Goal: Information Seeking & Learning: Learn about a topic

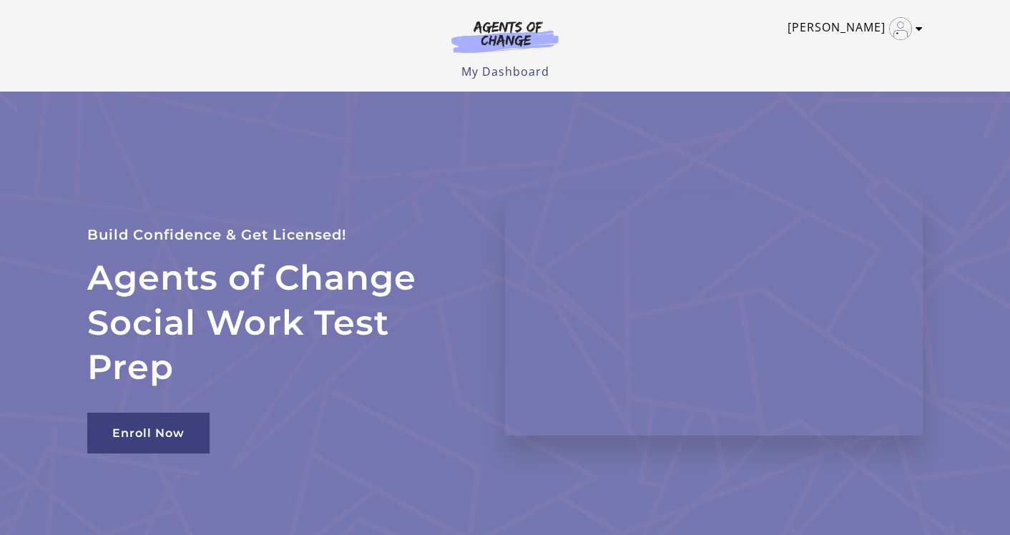
click at [875, 26] on link "[PERSON_NAME]" at bounding box center [851, 28] width 128 height 23
click at [853, 51] on link "My Account" at bounding box center [863, 52] width 126 height 24
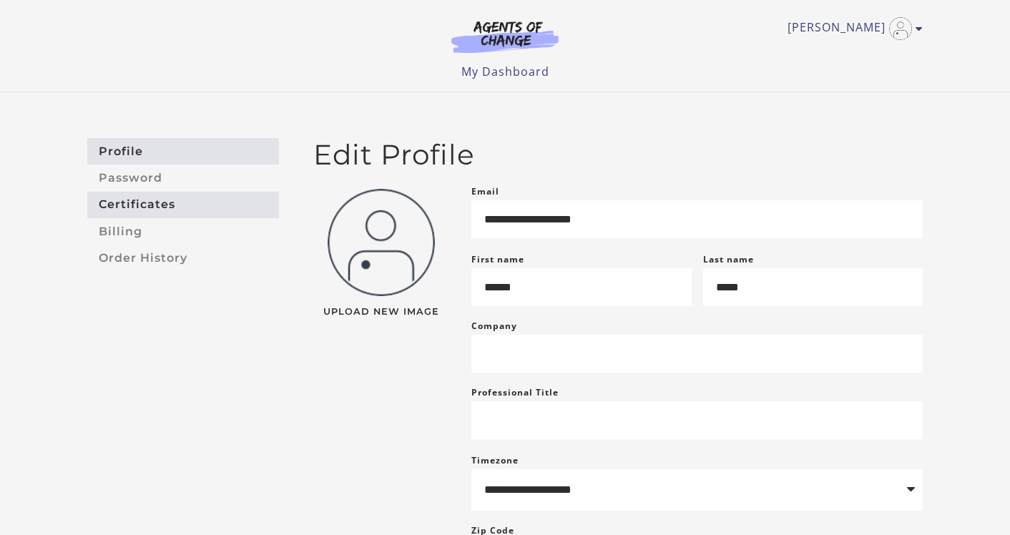
click at [152, 194] on link "Certificates" at bounding box center [183, 205] width 192 height 26
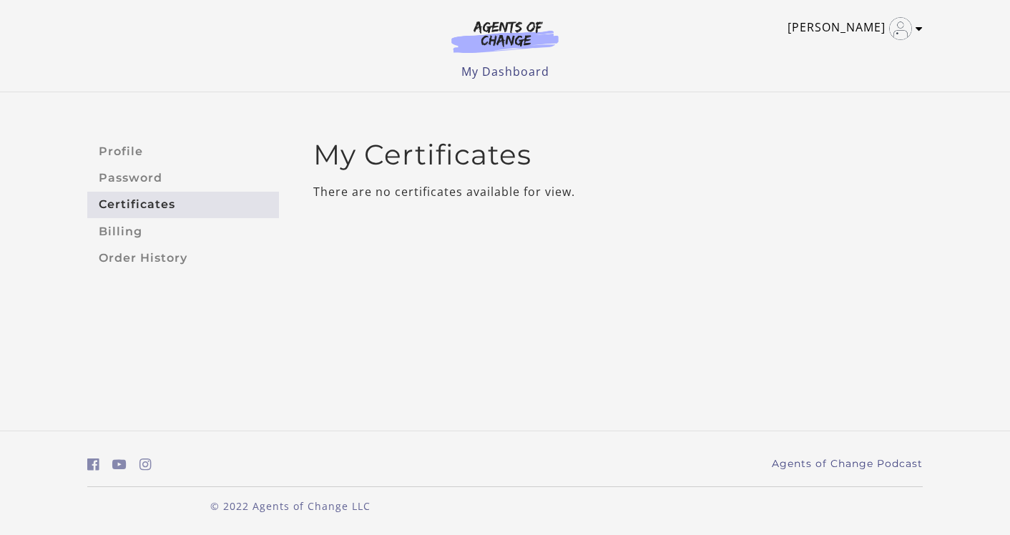
click at [903, 26] on img "Toggle menu" at bounding box center [900, 28] width 23 height 23
click at [843, 51] on link "My Account" at bounding box center [863, 52] width 126 height 24
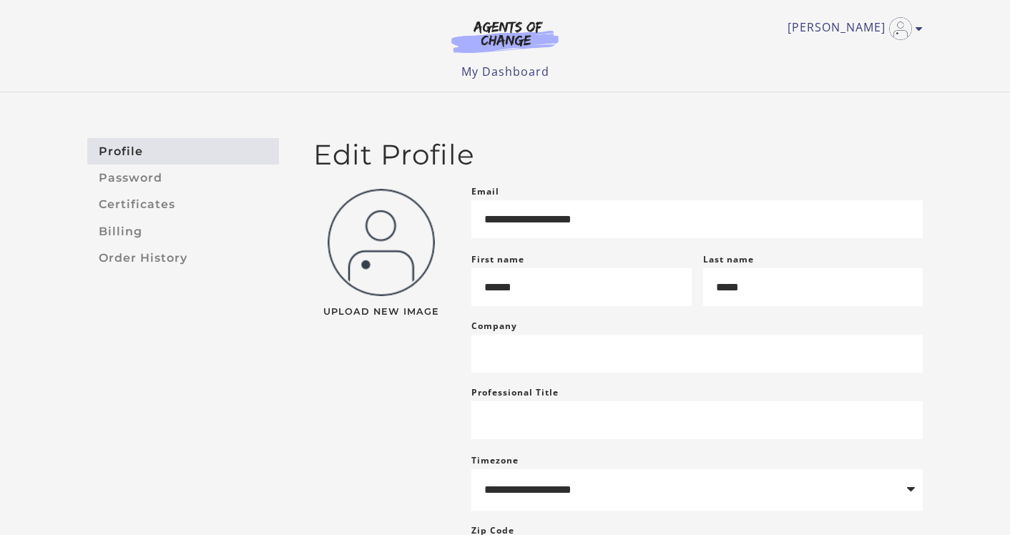
click at [503, 57] on section at bounding box center [504, 40] width 137 height 40
click at [503, 80] on div "[PERSON_NAME] My Account Support Sign Out Toggle menu Menu My Dashboard My Acco…" at bounding box center [505, 46] width 858 height 92
click at [499, 70] on link "My Dashboard" at bounding box center [505, 72] width 88 height 16
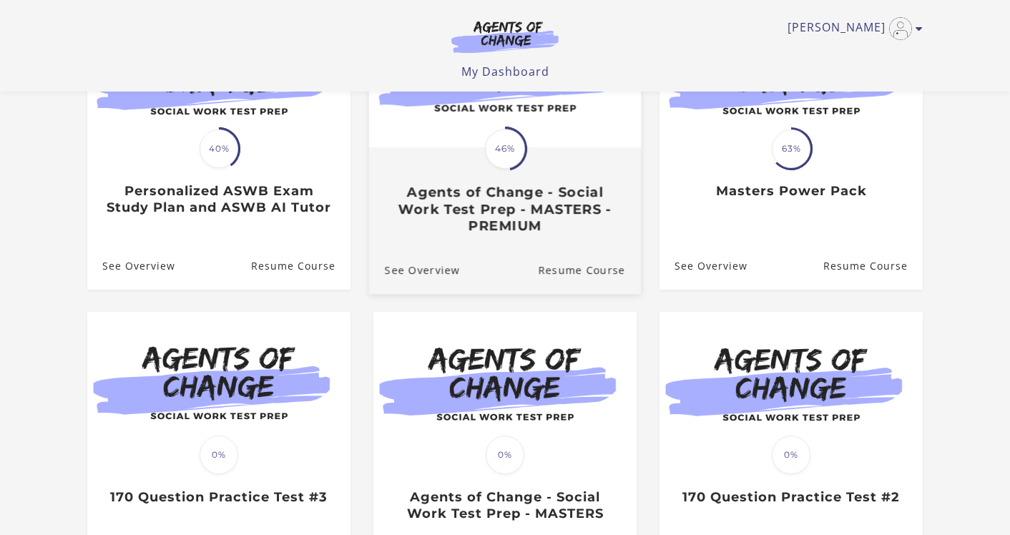
scroll to position [319, 0]
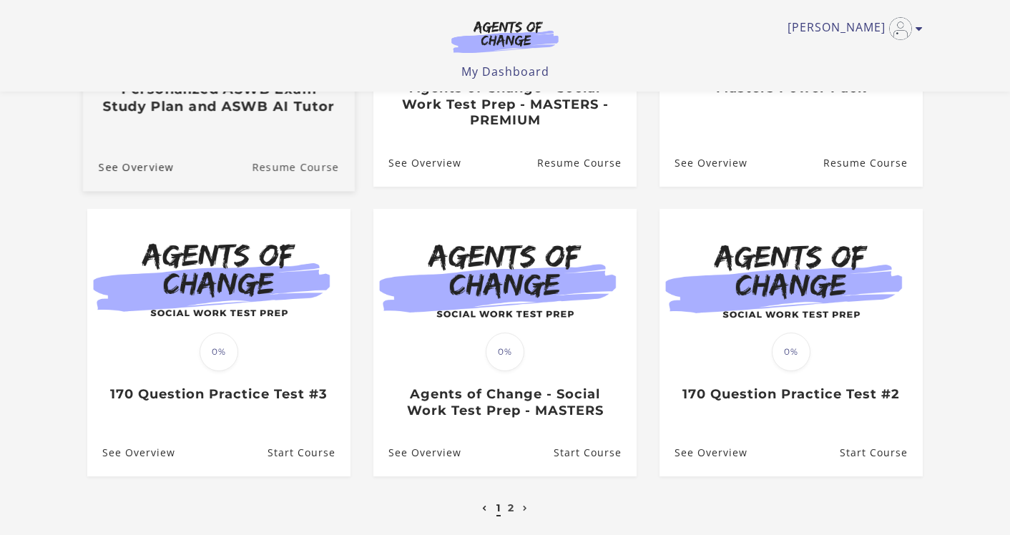
click at [303, 168] on link "Resume Course" at bounding box center [303, 166] width 103 height 48
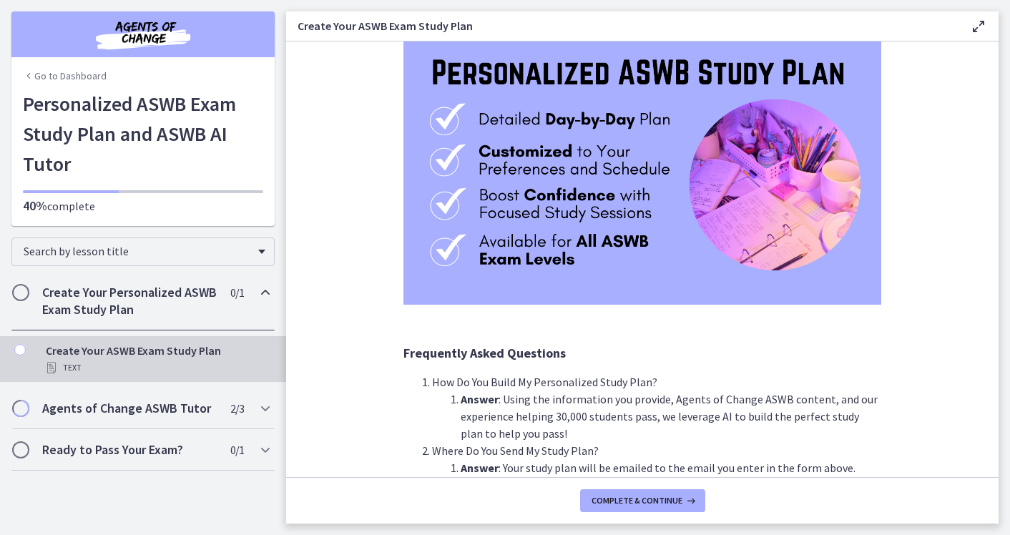
scroll to position [168, 0]
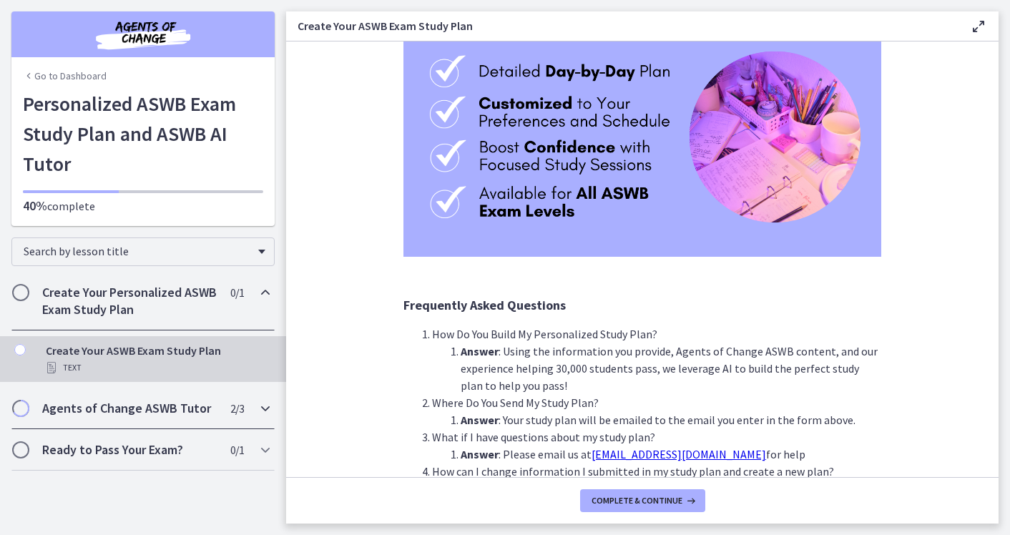
click at [255, 401] on div "Agents of Change ASWB Tutor 2 / 3 Completed" at bounding box center [142, 408] width 263 height 41
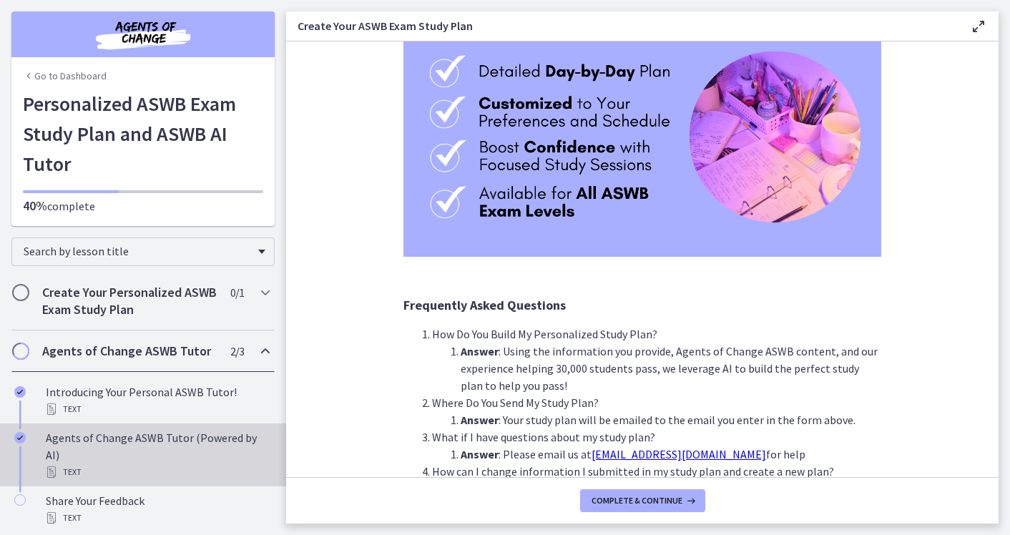
click at [195, 433] on div "Agents of Change ASWB Tutor (Powered by AI) Text" at bounding box center [157, 454] width 223 height 51
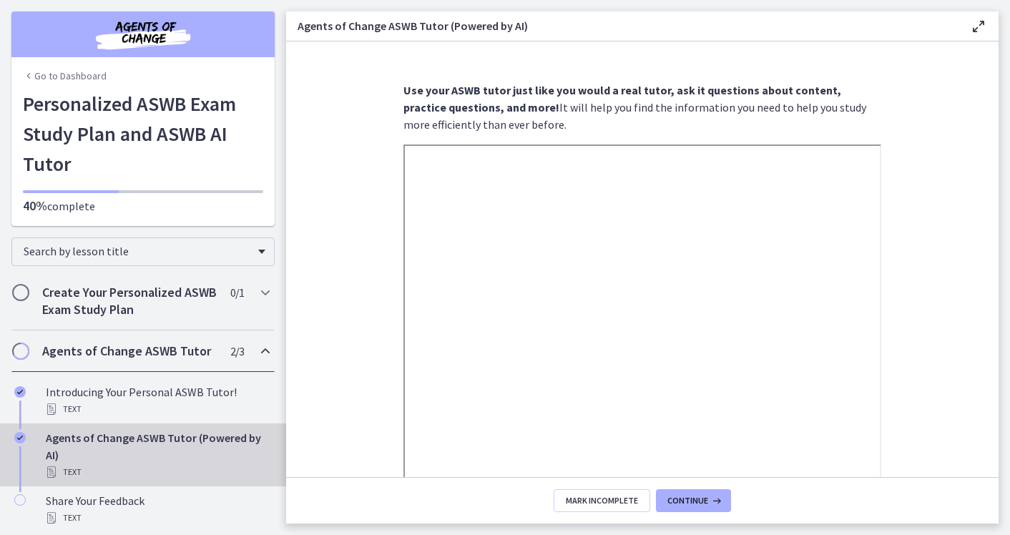
scroll to position [172, 0]
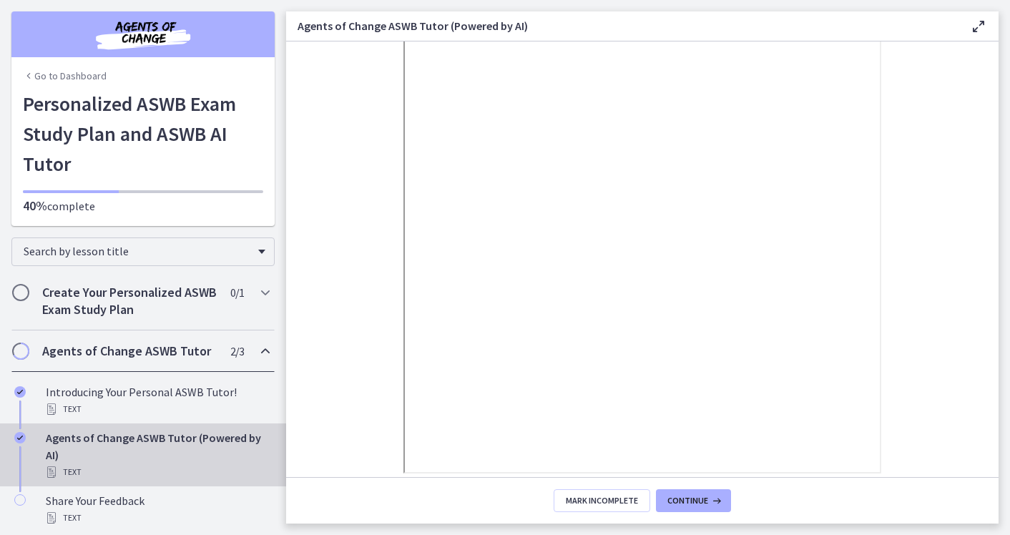
click at [981, 23] on icon at bounding box center [978, 26] width 17 height 17
